Goal: Find specific page/section: Find specific page/section

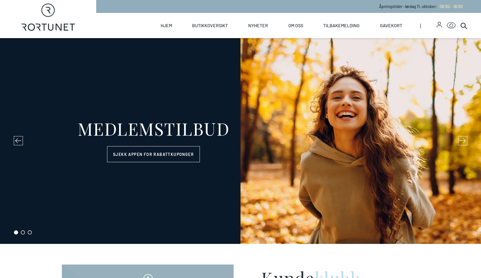
select select "NO"
click at [207, 25] on link "Butikkoversikt" at bounding box center [210, 25] width 36 height 25
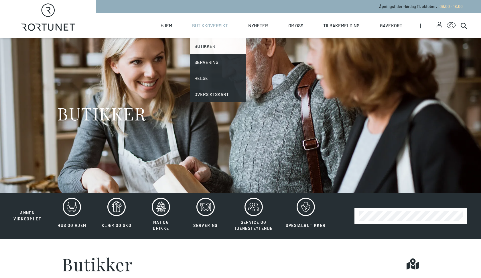
click at [197, 47] on link "Butikker" at bounding box center [218, 46] width 56 height 16
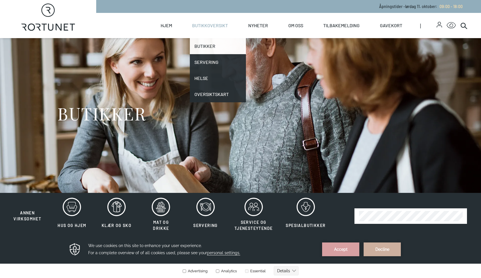
click at [207, 44] on link "Butikker" at bounding box center [218, 46] width 56 height 16
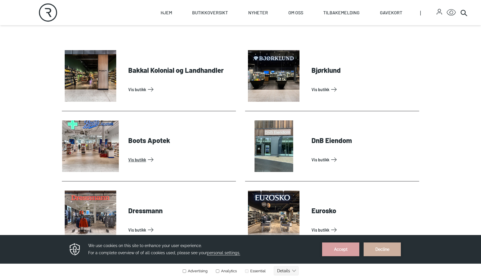
scroll to position [255, 0]
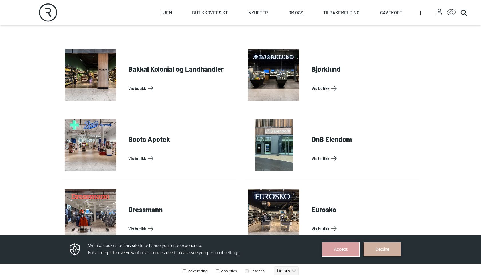
click at [342, 251] on button "Accept" at bounding box center [340, 249] width 37 height 14
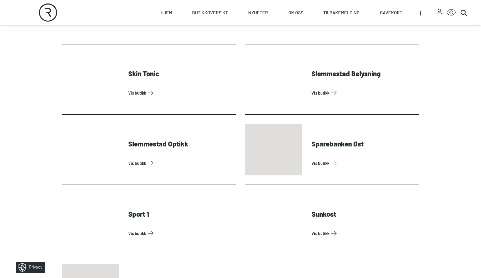
scroll to position [1587, 0]
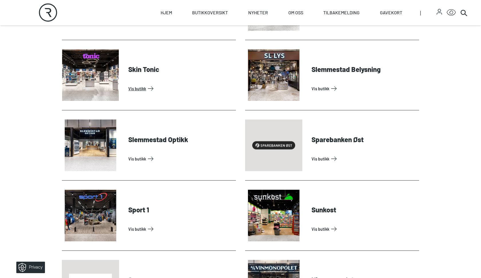
click at [139, 88] on link "Vis butikk" at bounding box center [180, 88] width 105 height 9
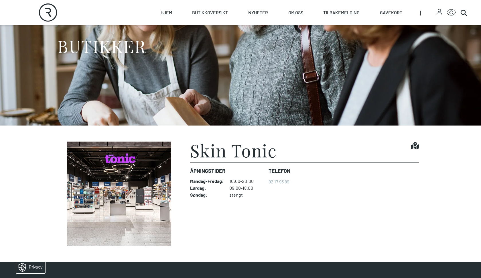
scroll to position [138, 0]
